Goal: Subscribe to service/newsletter

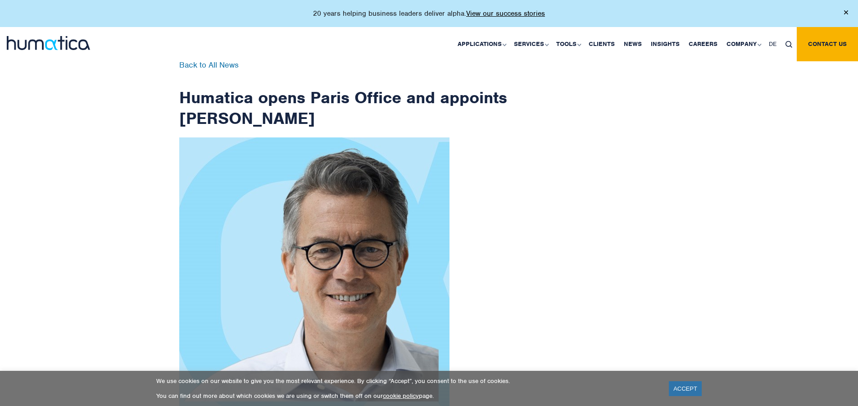
scroll to position [1437, 0]
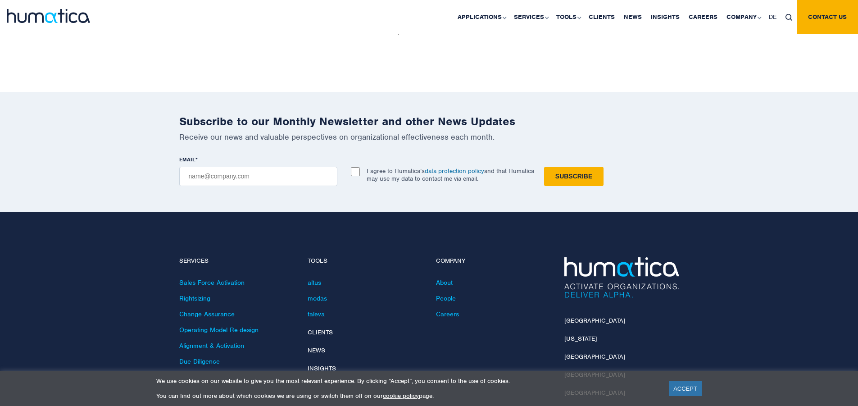
checkbox input "true"
type input "[EMAIL_ADDRESS][DOMAIN_NAME]"
click at [544, 167] on input "Subscribe" at bounding box center [573, 176] width 59 height 19
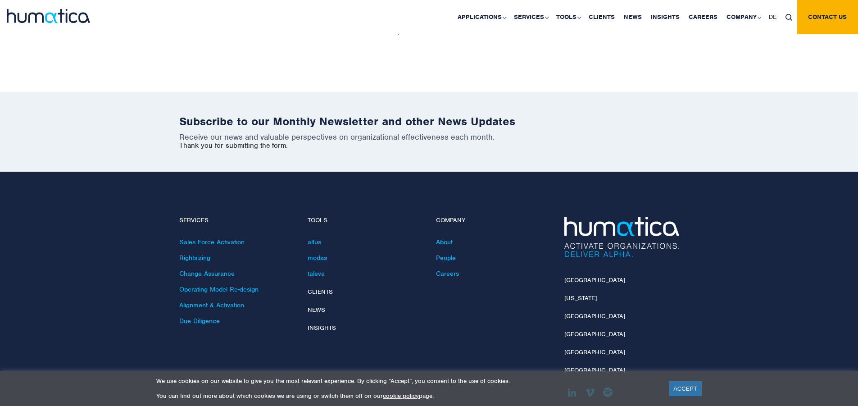
scroll to position [1396, 0]
